Goal: Obtain resource: Obtain resource

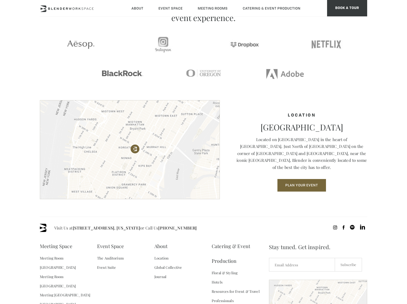
scroll to position [657, 0]
click at [311, 145] on p "Located on [GEOGRAPHIC_DATA] in the heart of [GEOGRAPHIC_DATA]. Just North of […" at bounding box center [301, 153] width 131 height 35
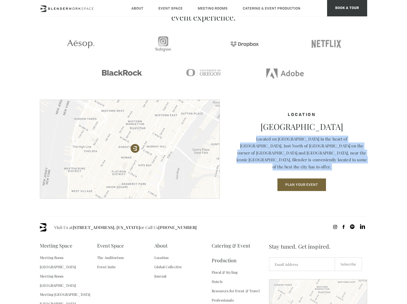
click at [311, 145] on p "Located on [GEOGRAPHIC_DATA] in the heart of [GEOGRAPHIC_DATA]. Just North of […" at bounding box center [301, 153] width 131 height 35
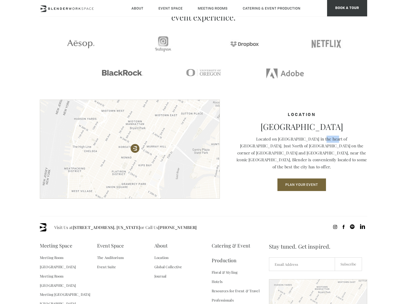
click at [311, 145] on p "Located on [GEOGRAPHIC_DATA] in the heart of [GEOGRAPHIC_DATA]. Just North of […" at bounding box center [301, 153] width 131 height 35
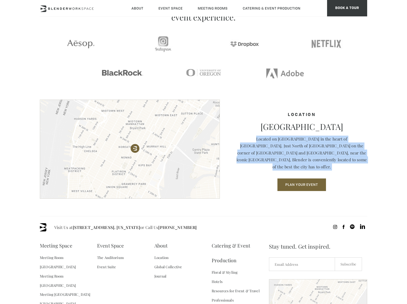
click at [311, 145] on p "Located on [GEOGRAPHIC_DATA] in the heart of [GEOGRAPHIC_DATA]. Just North of […" at bounding box center [301, 153] width 131 height 35
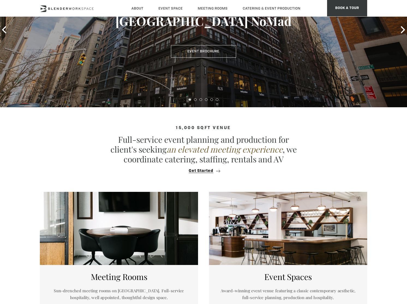
scroll to position [100, 0]
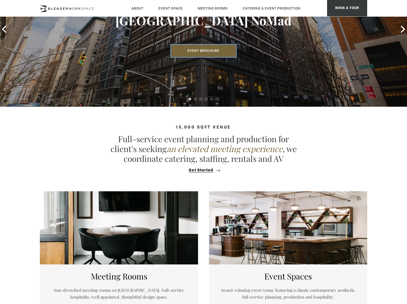
click at [204, 45] on link "Event Brochure" at bounding box center [203, 51] width 65 height 13
